Goal: Information Seeking & Learning: Learn about a topic

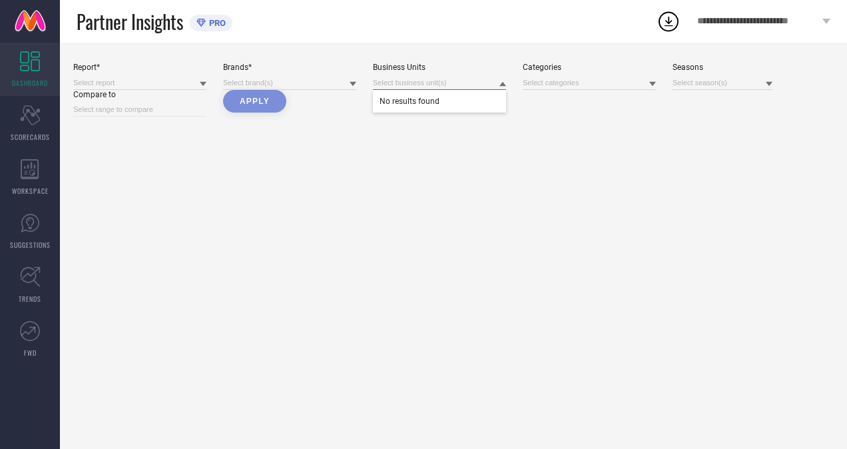
click at [403, 83] on input at bounding box center [439, 83] width 133 height 14
click at [538, 83] on input at bounding box center [588, 83] width 133 height 14
click at [18, 138] on span "SCORECARDS" at bounding box center [30, 137] width 39 height 10
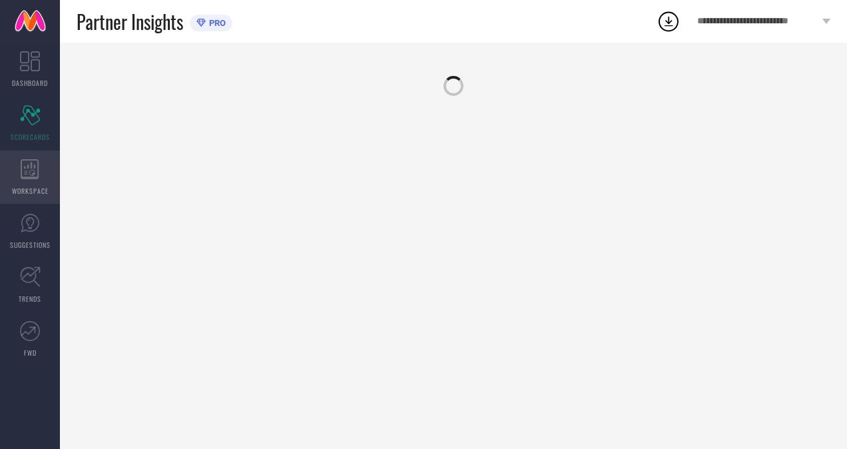
click at [27, 184] on div "WORKSPACE" at bounding box center [30, 176] width 60 height 53
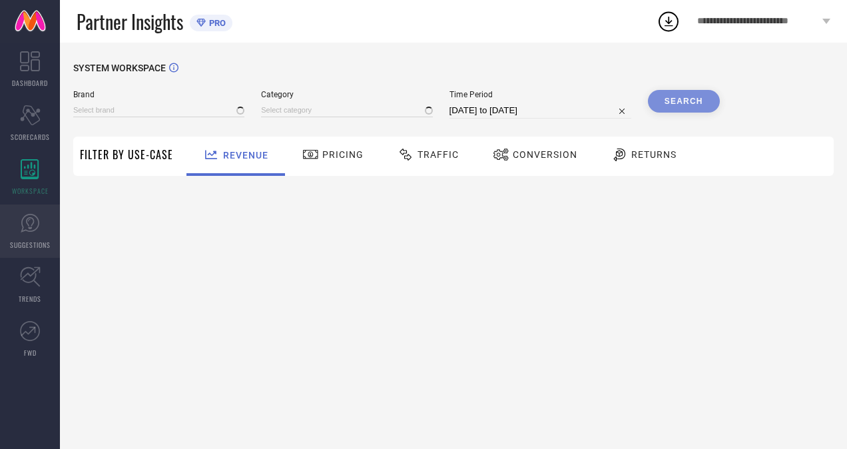
type input "H&M"
type input "All"
click at [33, 236] on link "SUGGESTIONS" at bounding box center [30, 230] width 60 height 53
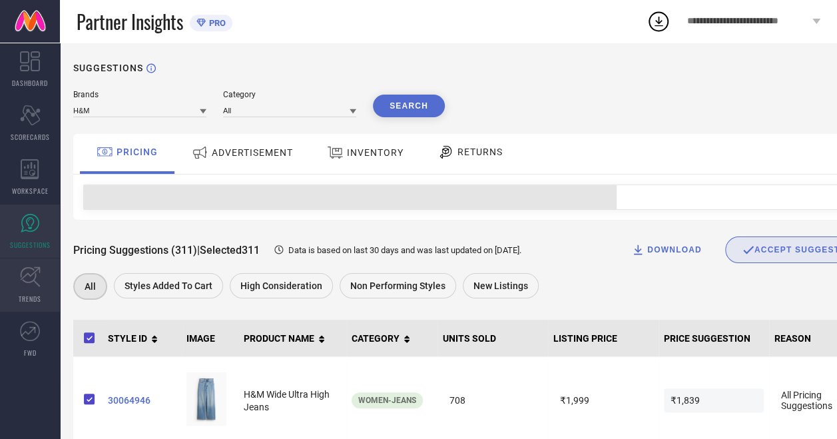
click at [36, 282] on icon at bounding box center [30, 276] width 21 height 21
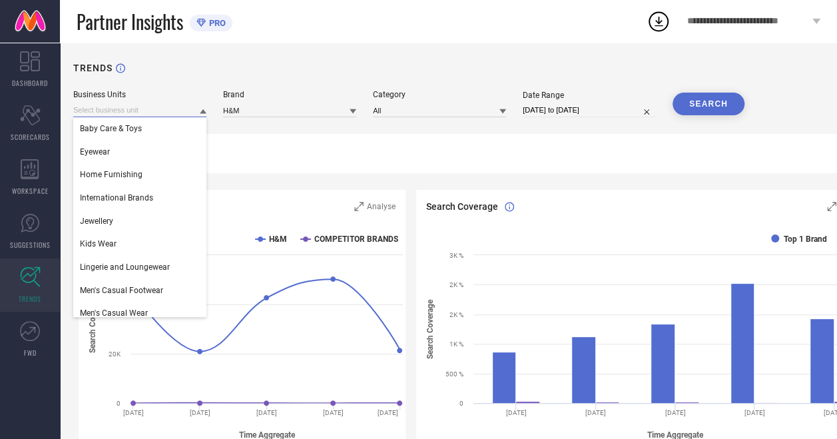
click at [182, 108] on input at bounding box center [139, 110] width 133 height 14
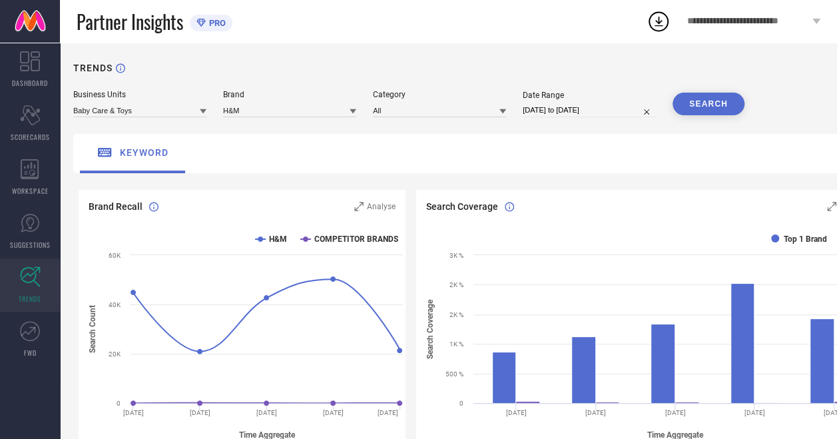
click at [125, 149] on span "keyword" at bounding box center [144, 152] width 49 height 11
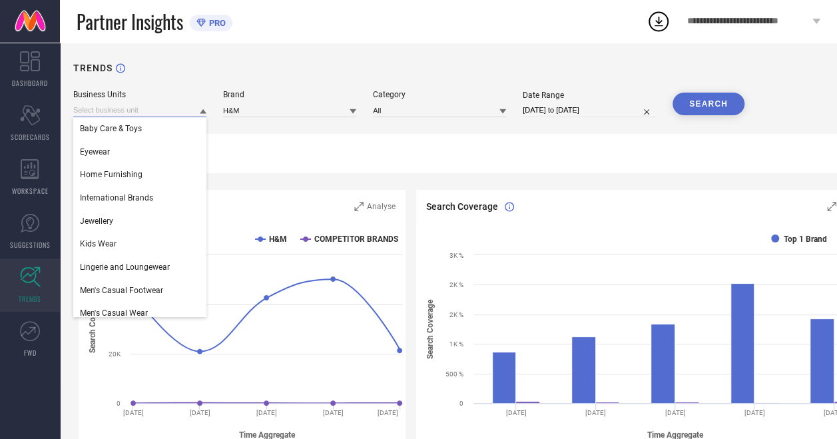
click at [166, 108] on input at bounding box center [139, 110] width 133 height 14
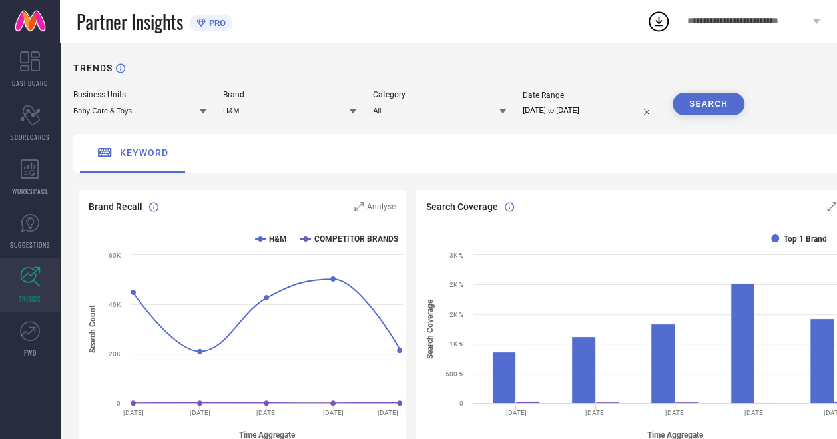
click at [204, 110] on icon at bounding box center [203, 111] width 7 height 5
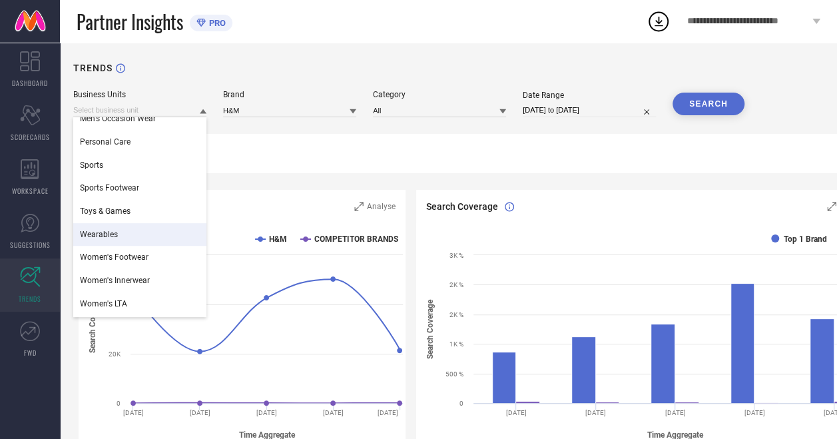
scroll to position [277, 0]
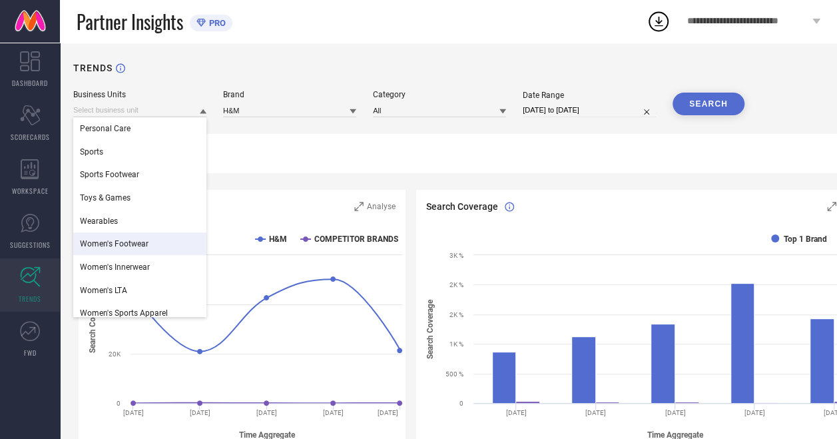
click at [162, 241] on div "Women's Footwear" at bounding box center [139, 243] width 133 height 23
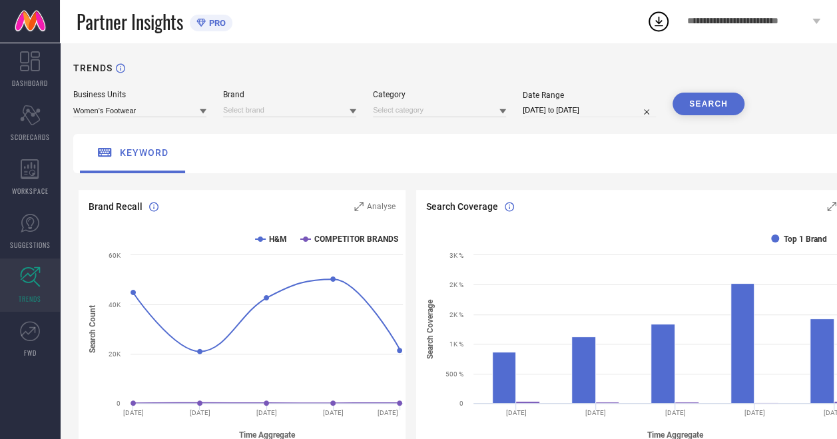
click at [702, 102] on button "SEARCH" at bounding box center [708, 104] width 72 height 23
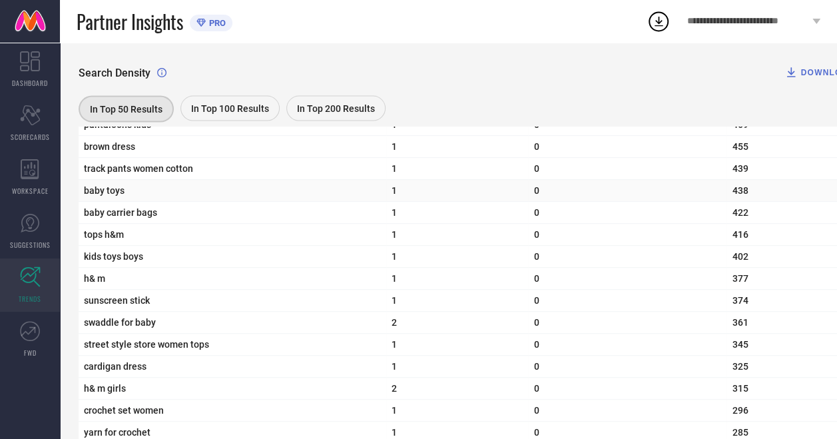
scroll to position [1375, 0]
